Goal: Information Seeking & Learning: Learn about a topic

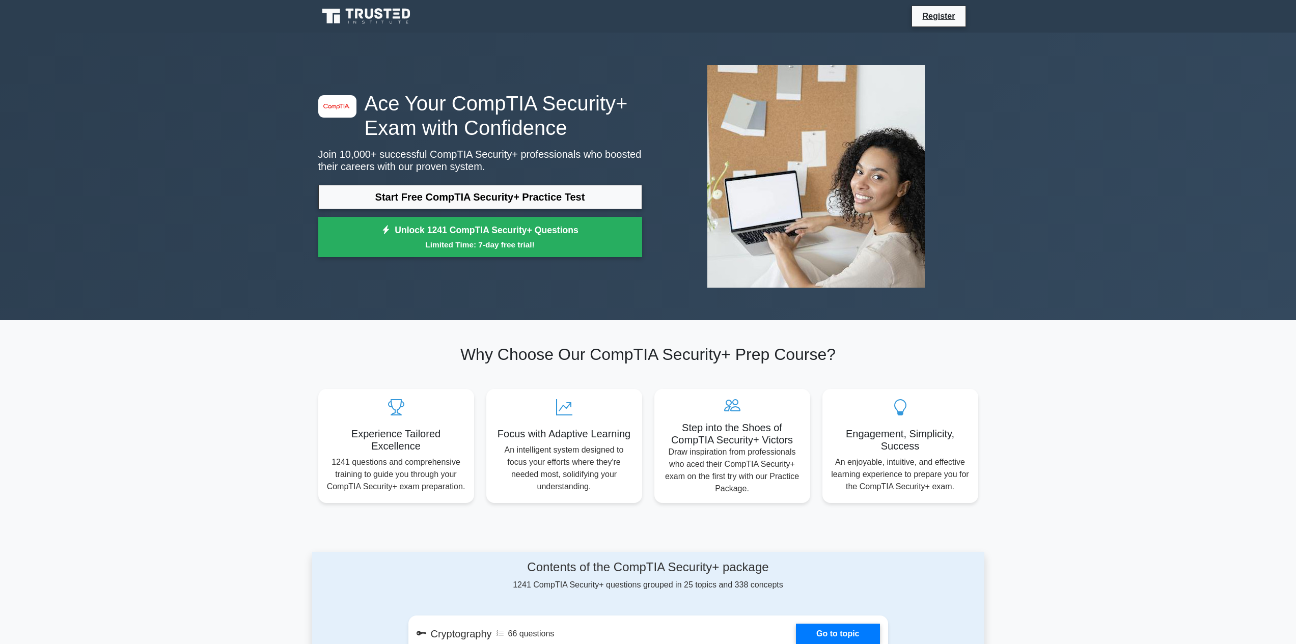
click at [499, 297] on div "image/svg+xml Ace Your CompTIA Security+ Exam with Confidence Join 10,000+ succ…" at bounding box center [648, 177] width 672 height 288
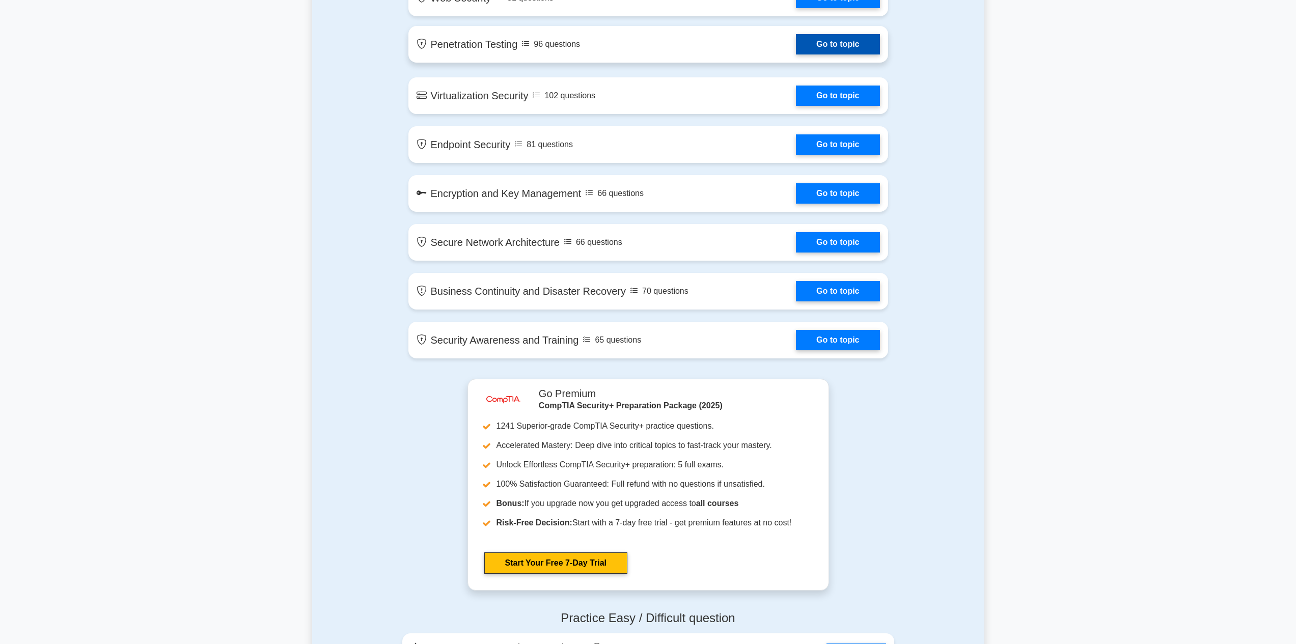
scroll to position [1222, 0]
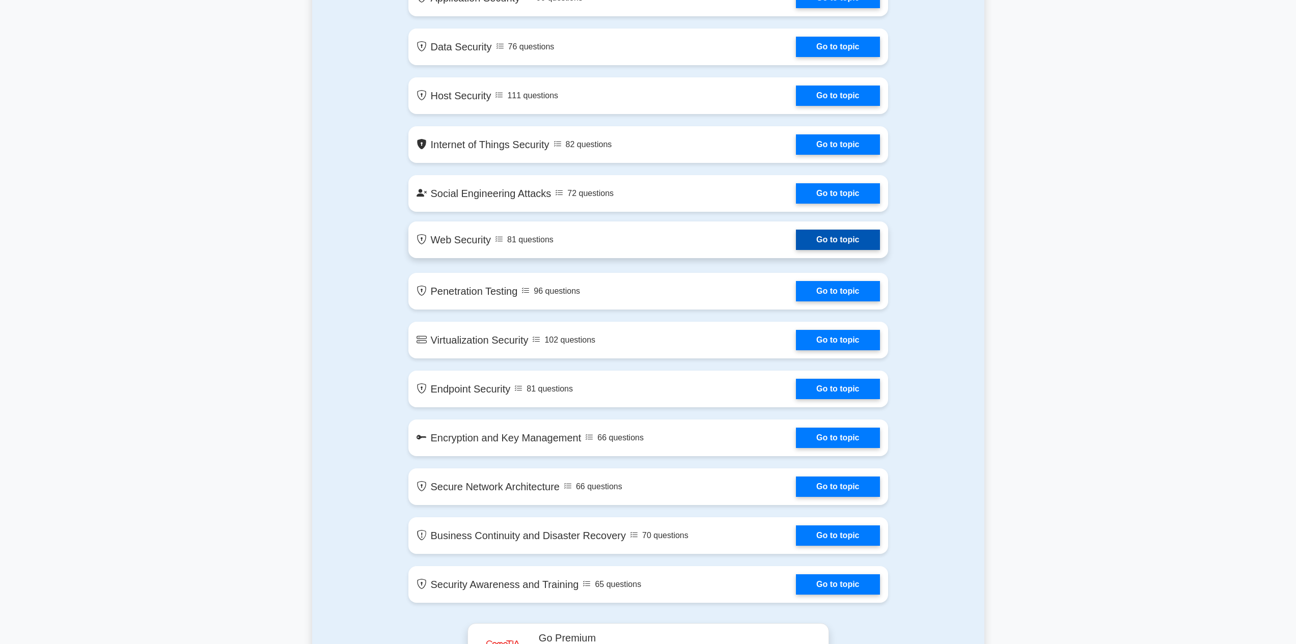
click at [828, 243] on link "Go to topic" at bounding box center [837, 240] width 83 height 20
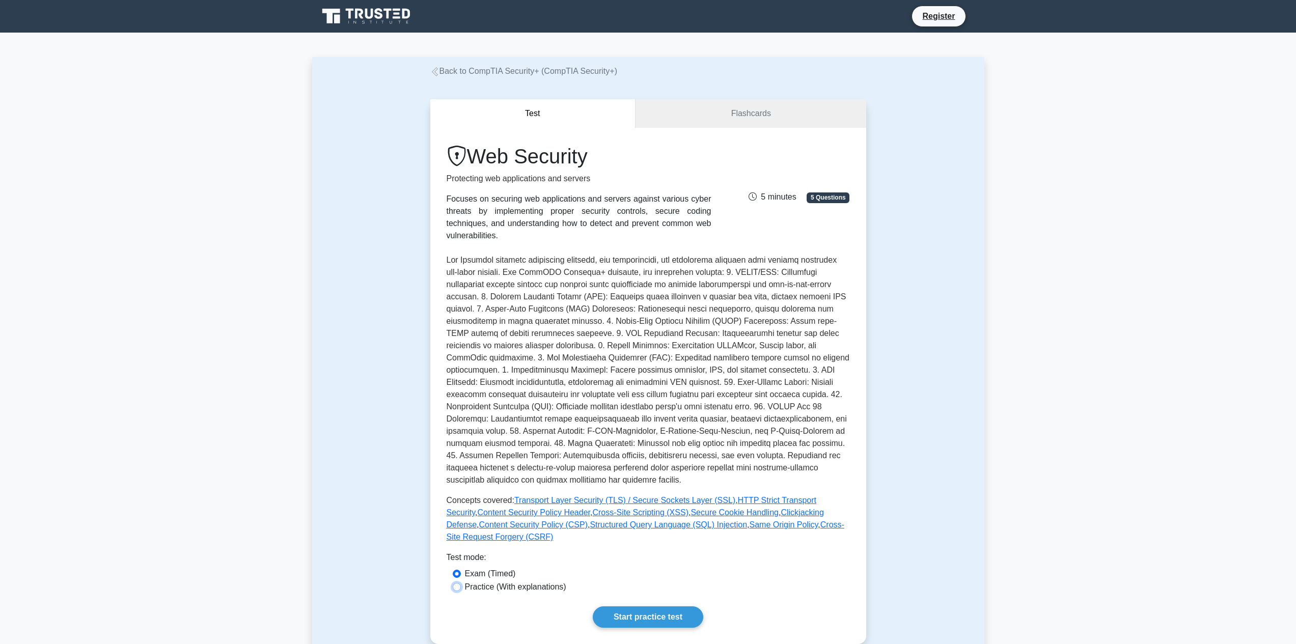
click at [459, 591] on input "Practice (With explanations)" at bounding box center [457, 587] width 8 height 8
radio input "true"
click at [618, 623] on link "Start practice test" at bounding box center [648, 616] width 110 height 21
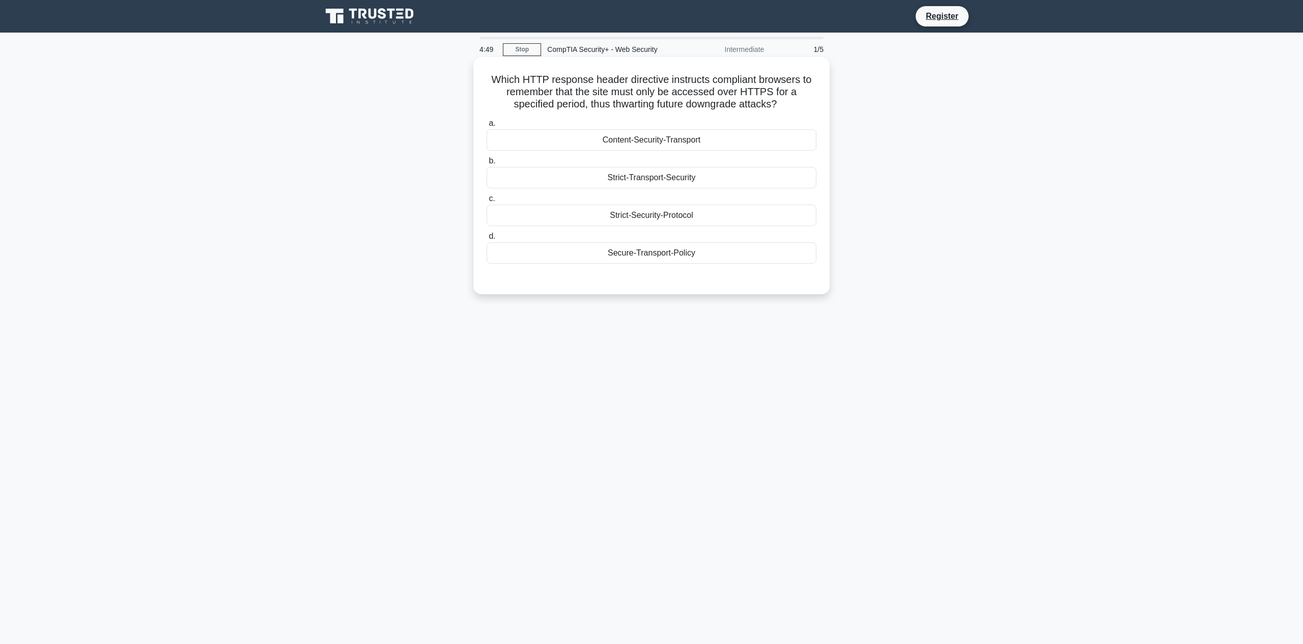
click at [604, 119] on label "a. Content-Security-Transport" at bounding box center [652, 134] width 330 height 34
click at [487, 120] on input "a. Content-Security-Transport" at bounding box center [487, 123] width 0 height 7
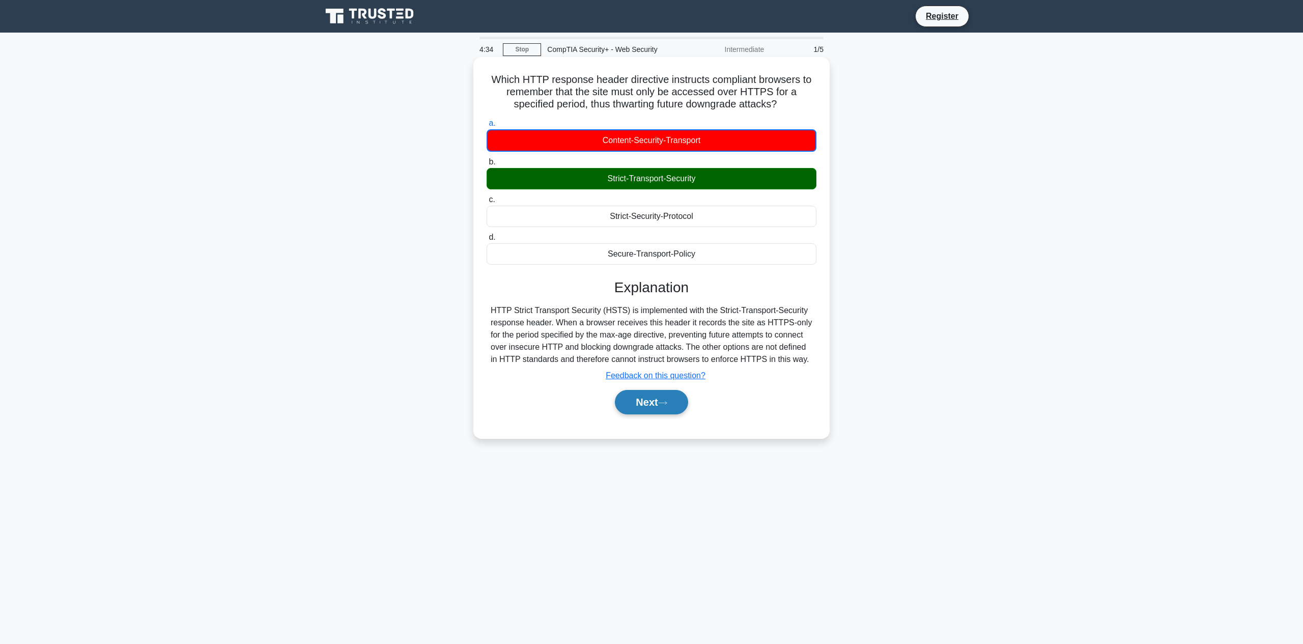
click at [660, 414] on button "Next" at bounding box center [651, 402] width 73 height 24
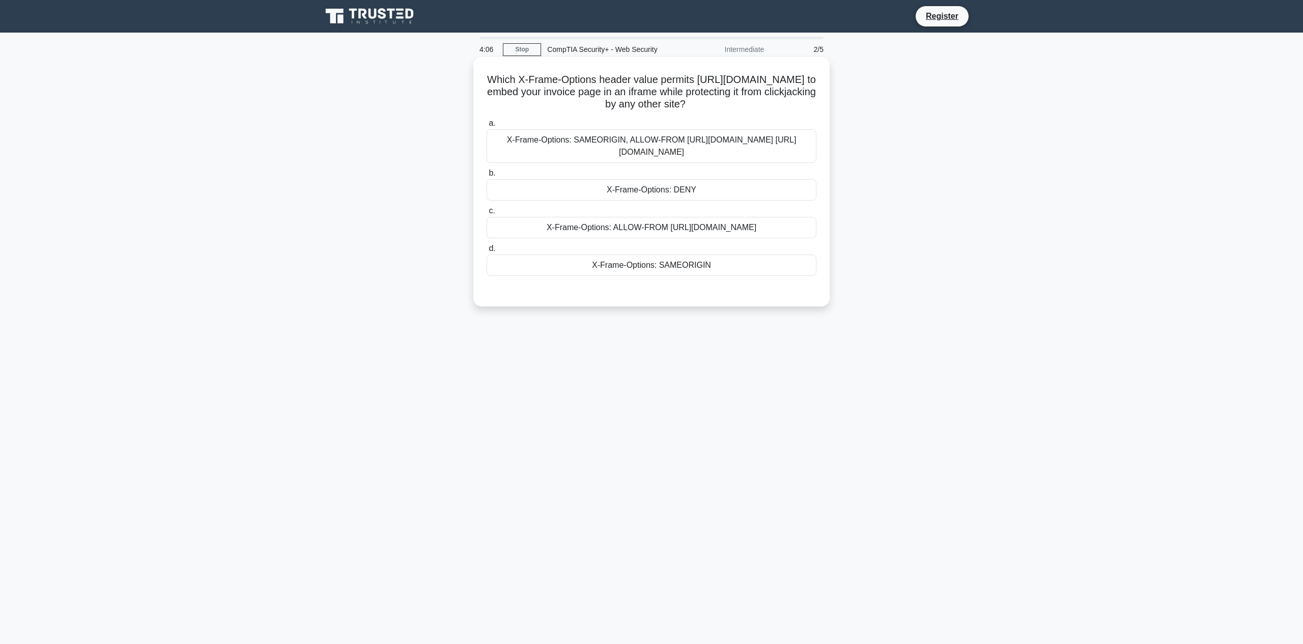
click at [654, 229] on div "X-Frame-Options: ALLOW-FROM [URL][DOMAIN_NAME]" at bounding box center [652, 227] width 330 height 21
click at [487, 214] on input "c. X-Frame-Options: ALLOW-FROM [URL][DOMAIN_NAME]" at bounding box center [487, 211] width 0 height 7
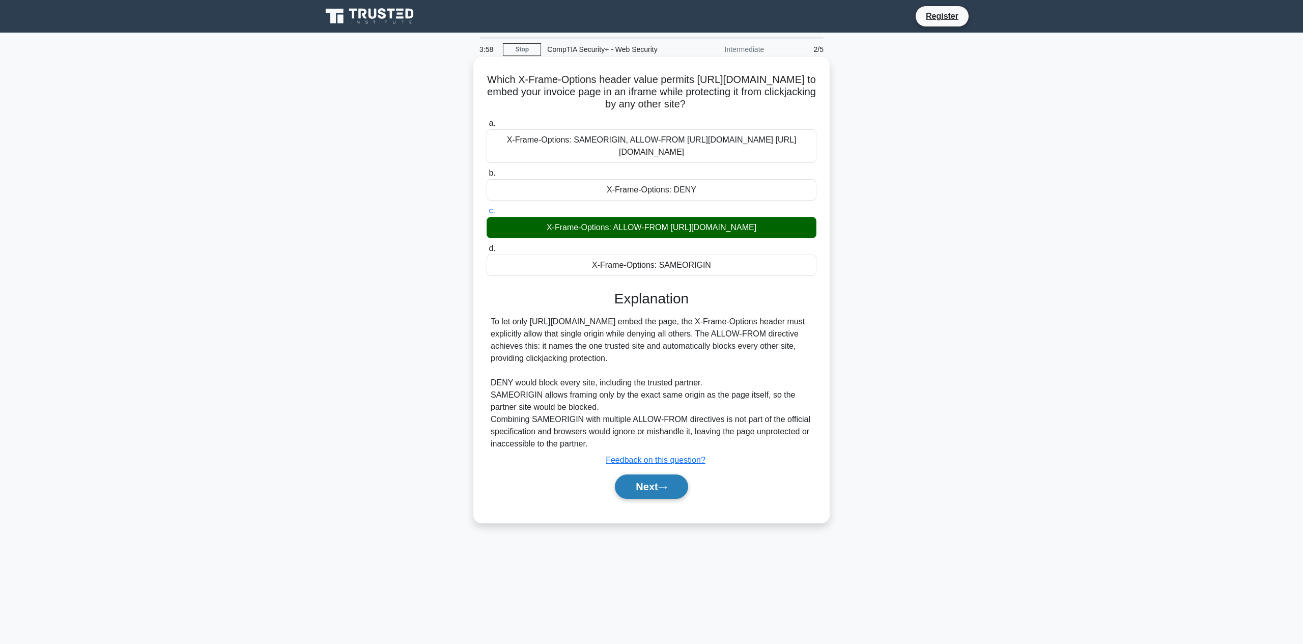
click at [664, 491] on button "Next" at bounding box center [651, 487] width 73 height 24
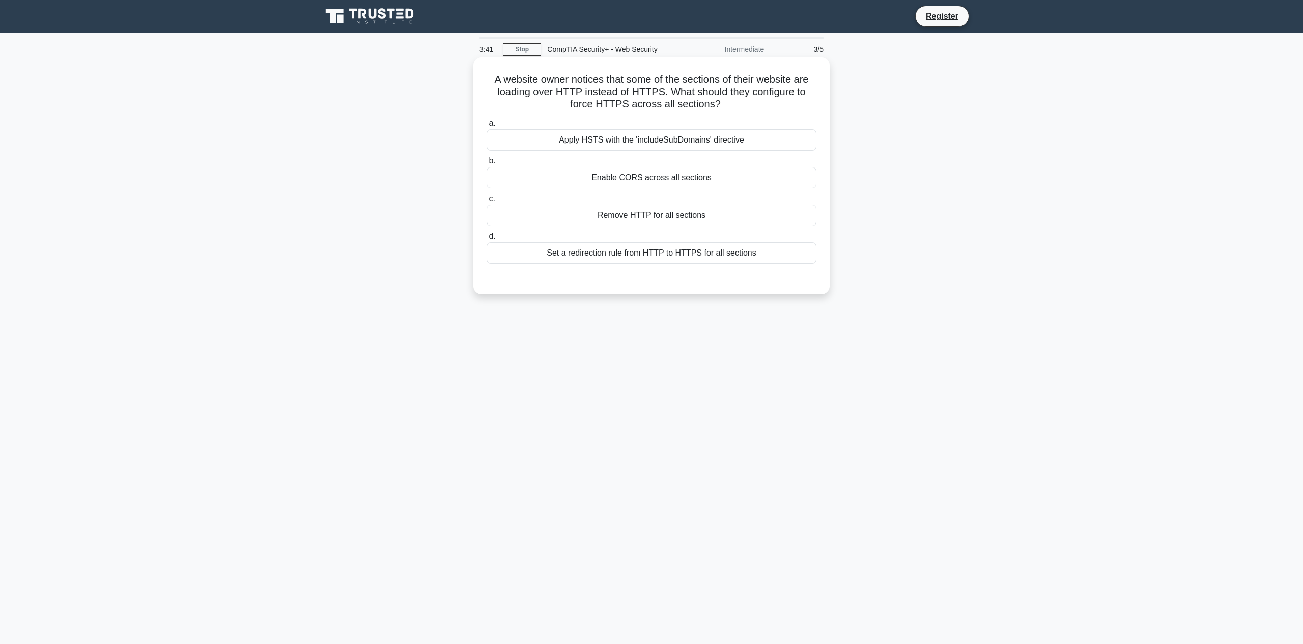
click at [743, 257] on div "Set a redirection rule from HTTP to HTTPS for all sections" at bounding box center [652, 252] width 330 height 21
click at [487, 240] on input "d. Set a redirection rule from HTTP to HTTPS for all sections" at bounding box center [487, 236] width 0 height 7
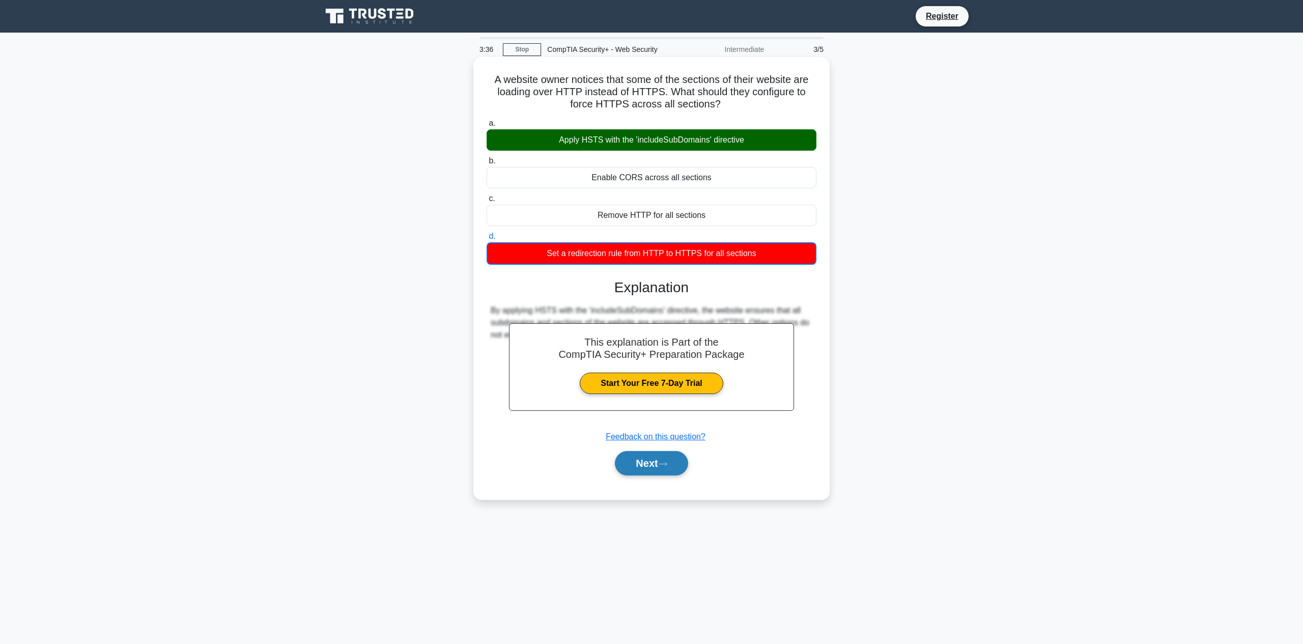
click at [681, 462] on button "Next" at bounding box center [651, 463] width 73 height 24
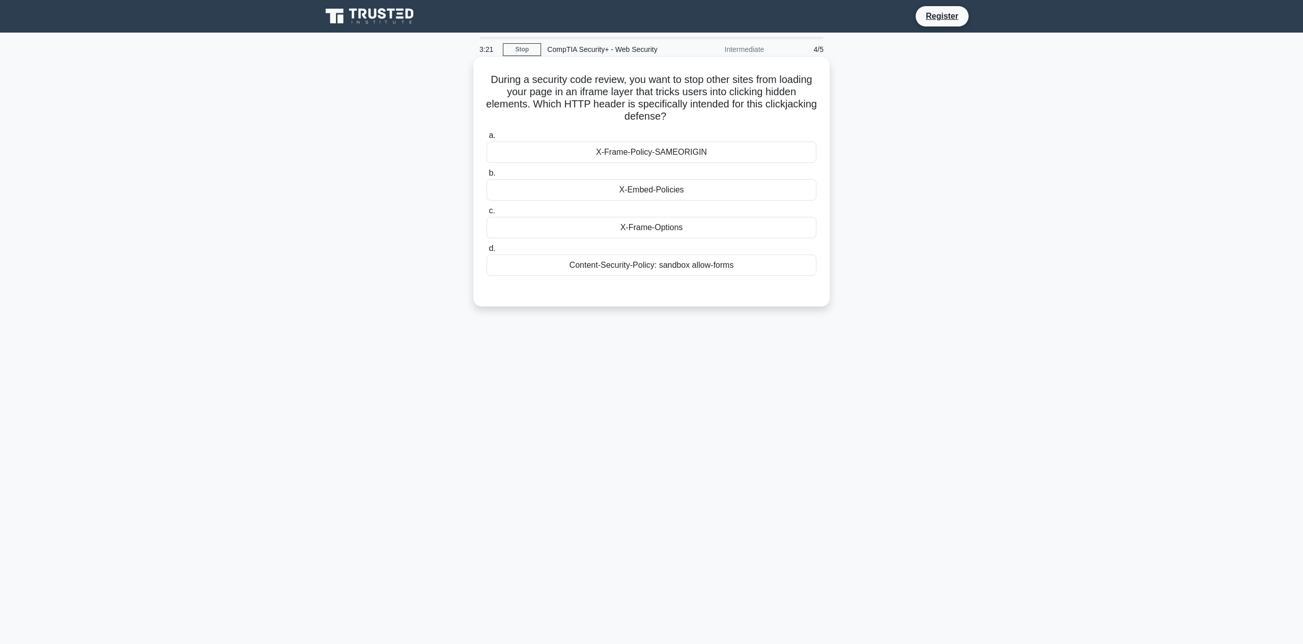
click at [644, 157] on div "X-Frame-Policy-SAMEORIGIN" at bounding box center [652, 152] width 330 height 21
click at [487, 139] on input "a. X-Frame-Policy-SAMEORIGIN" at bounding box center [487, 135] width 0 height 7
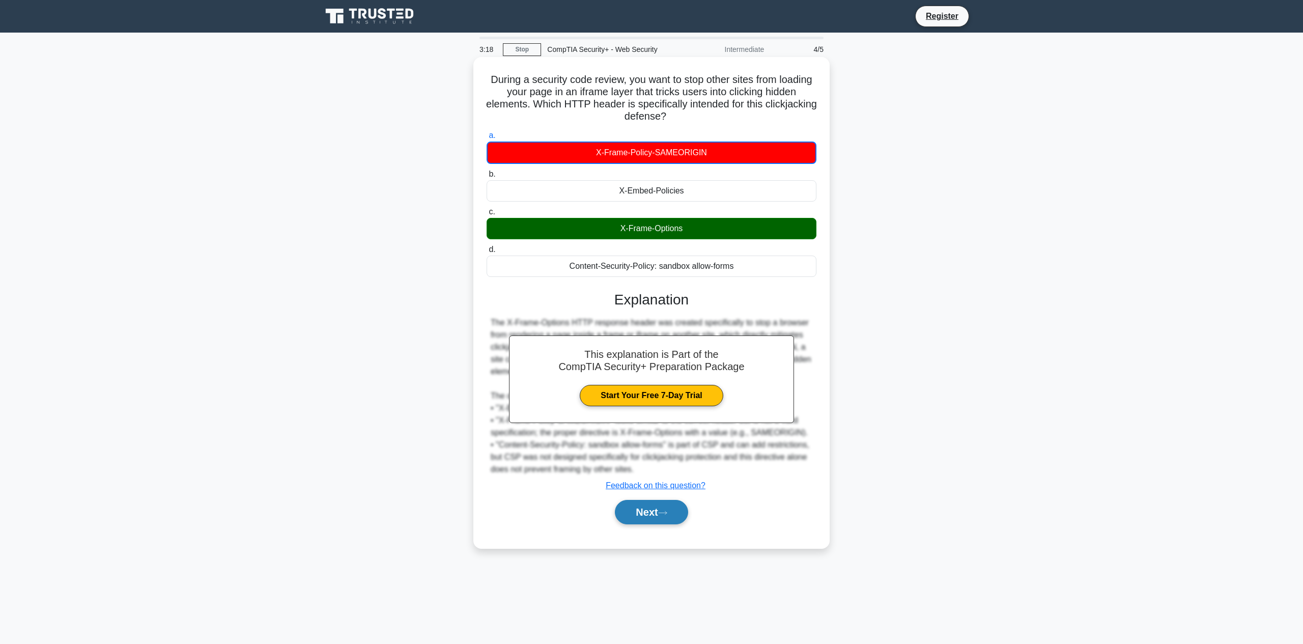
click at [644, 522] on button "Next" at bounding box center [651, 512] width 73 height 24
